Goal: Task Accomplishment & Management: Manage account settings

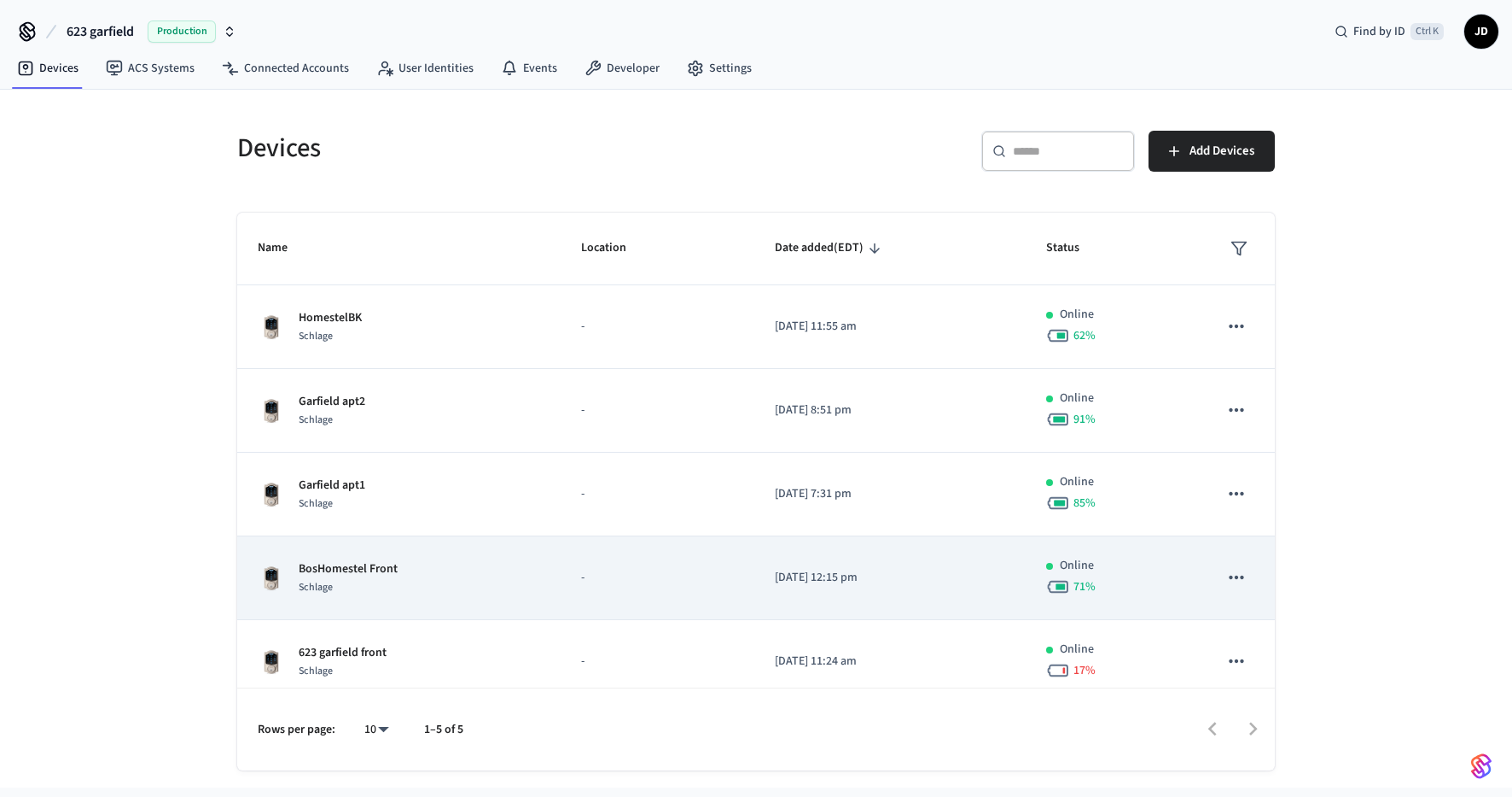
click at [348, 589] on div "Schlage" at bounding box center [348, 587] width 99 height 18
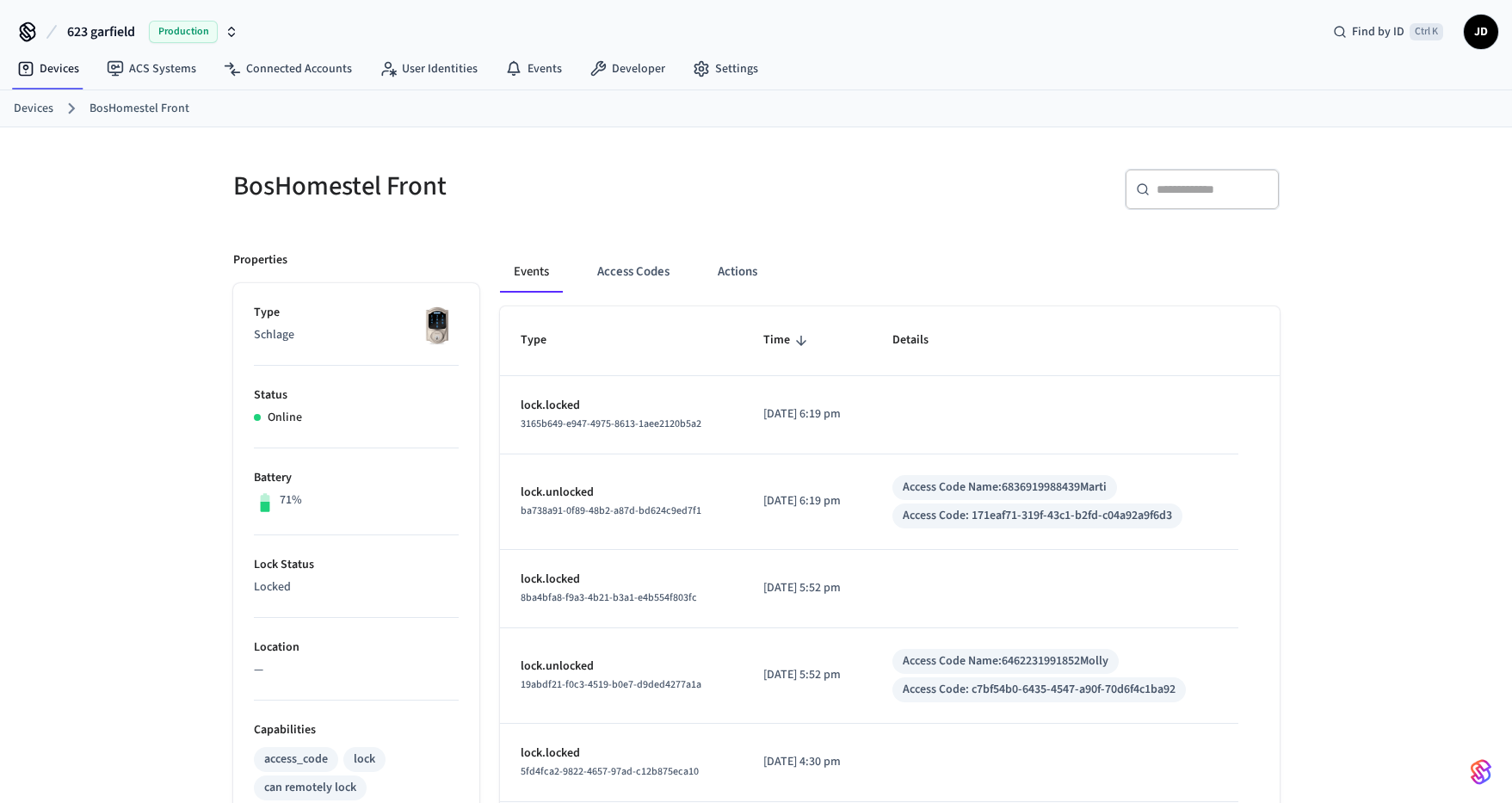
click at [1050, 485] on div "Access Code Name: 6836919988439Marti" at bounding box center [1005, 487] width 204 height 18
copy div "6836919988439Marti"
click at [622, 277] on button "Access Codes" at bounding box center [633, 271] width 100 height 41
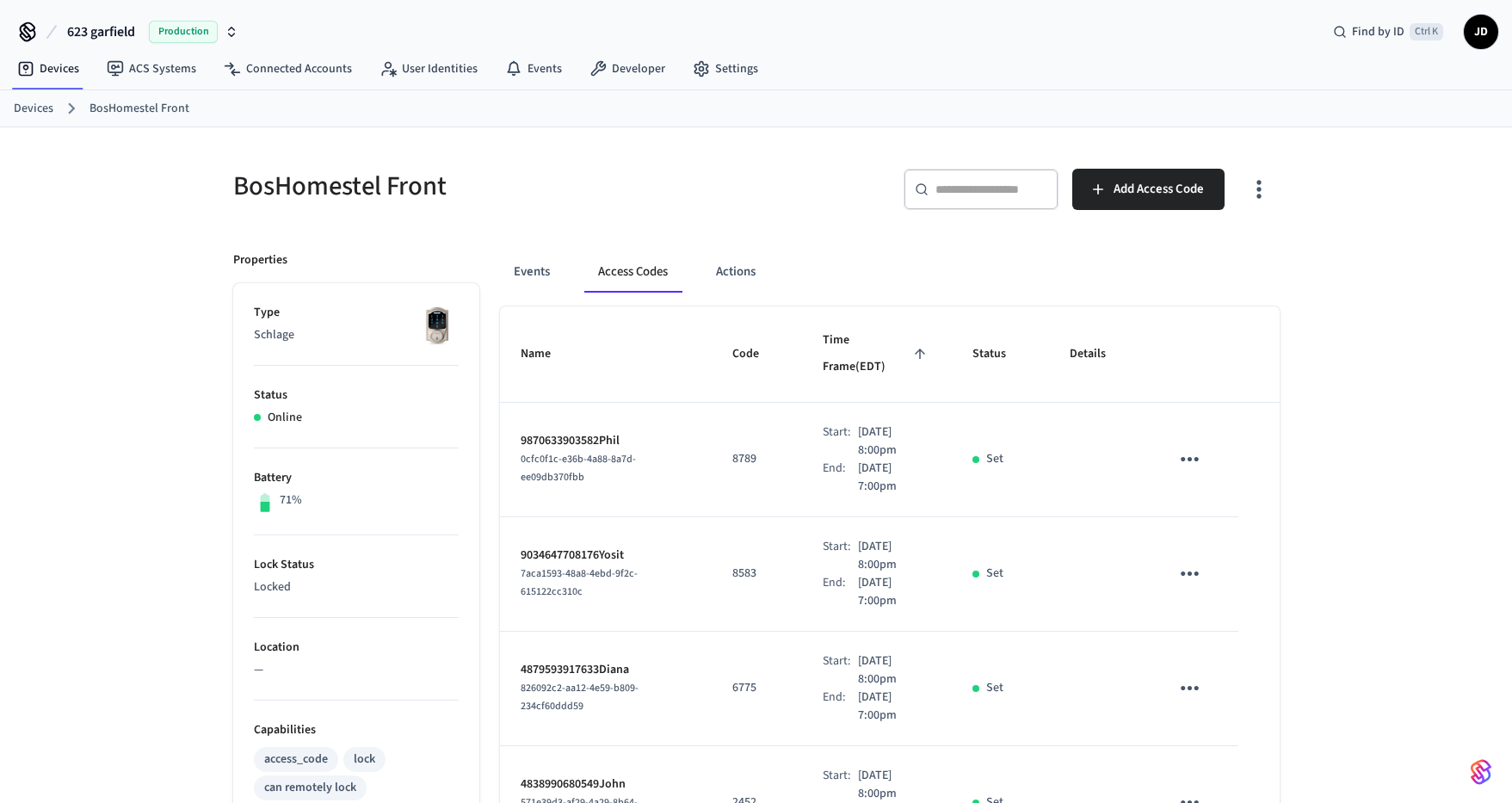
click at [948, 188] on input "text" at bounding box center [991, 189] width 112 height 17
paste input "**********"
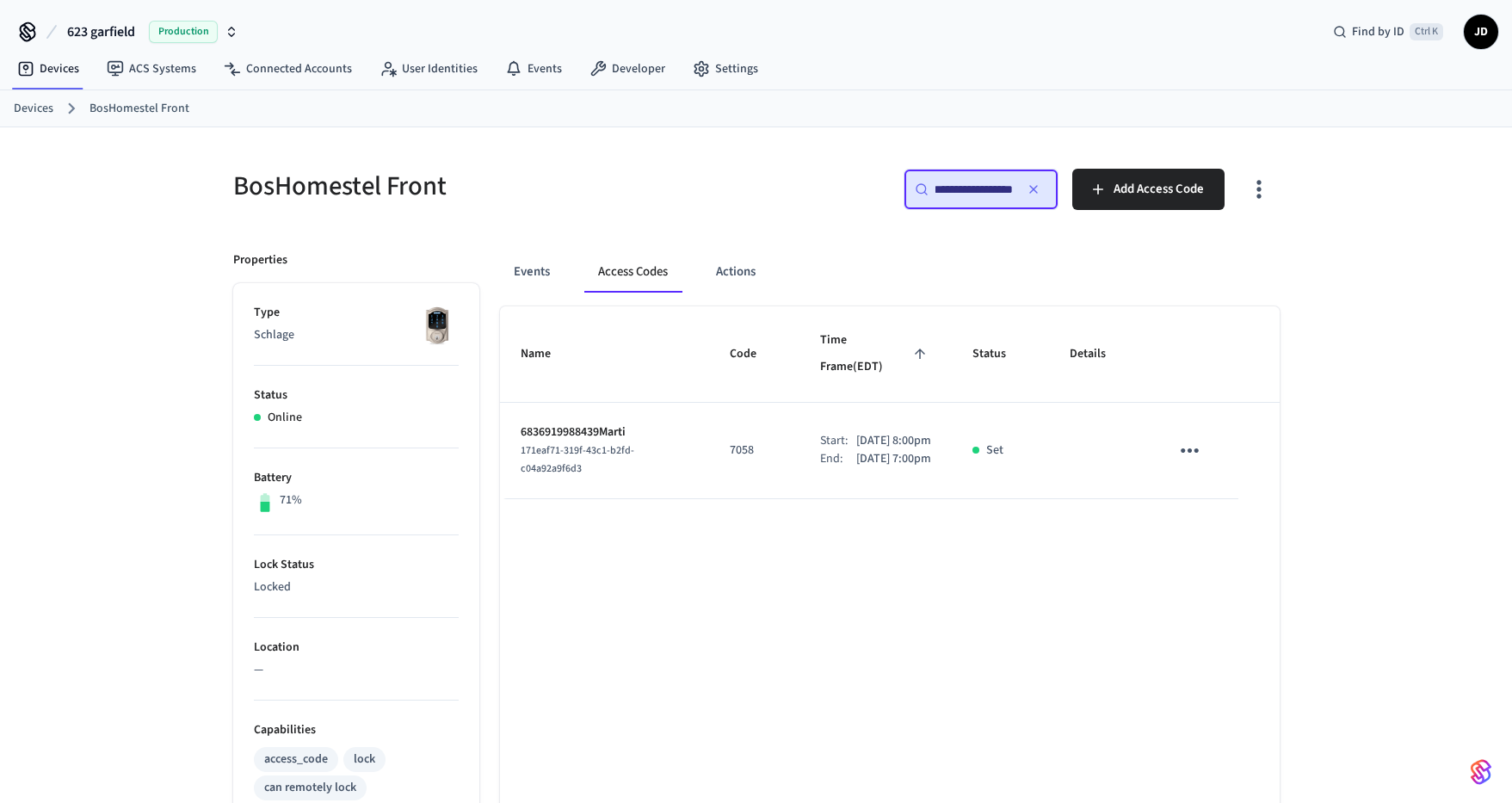
type input "**********"
click at [1199, 437] on icon "sticky table" at bounding box center [1190, 450] width 27 height 27
click at [733, 459] on div at bounding box center [762, 401] width 1524 height 803
click at [614, 423] on p "6836919988439Marti" at bounding box center [604, 431] width 168 height 18
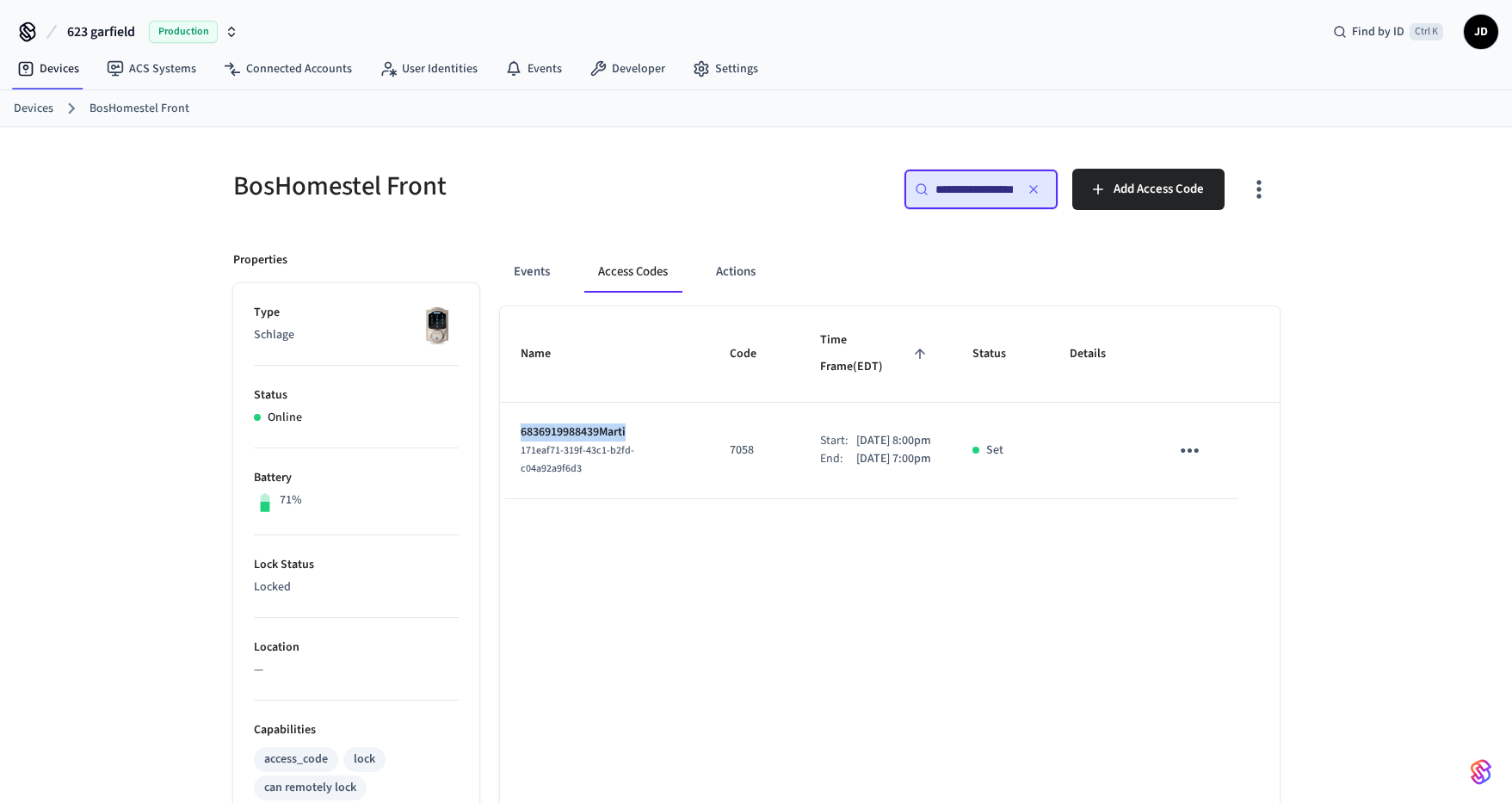
click at [614, 423] on p "6836919988439Marti" at bounding box center [604, 431] width 168 height 18
click at [599, 423] on p "6836919988439Marti" at bounding box center [604, 431] width 168 height 18
drag, startPoint x: 599, startPoint y: 414, endPoint x: 518, endPoint y: 419, distance: 81.2
click at [518, 419] on td "6836919988439Marti 171eaf71-319f-43c1-b2fd-c04a92a9f6d3" at bounding box center [604, 450] width 209 height 96
copy p "6836919988439"
